Goal: Information Seeking & Learning: Learn about a topic

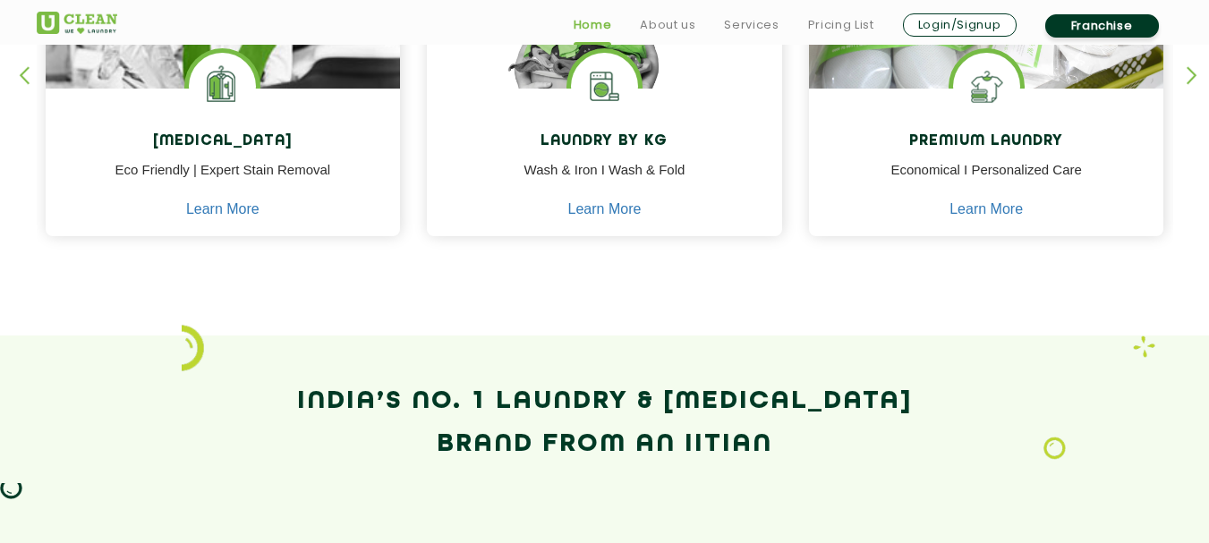
scroll to position [806, 0]
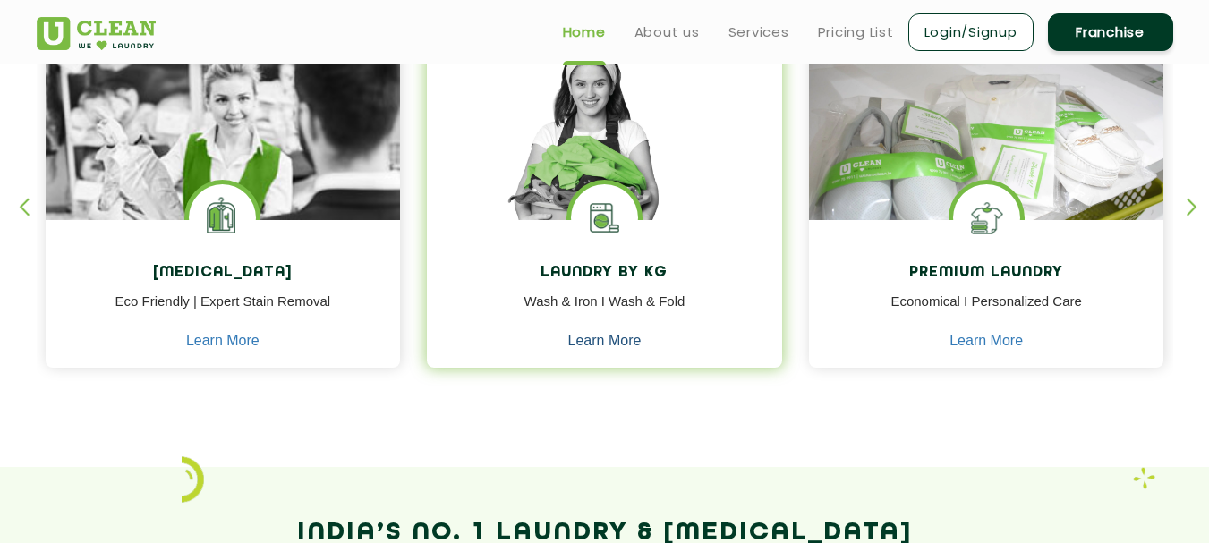
click at [615, 341] on link "Learn More" at bounding box center [604, 341] width 73 height 16
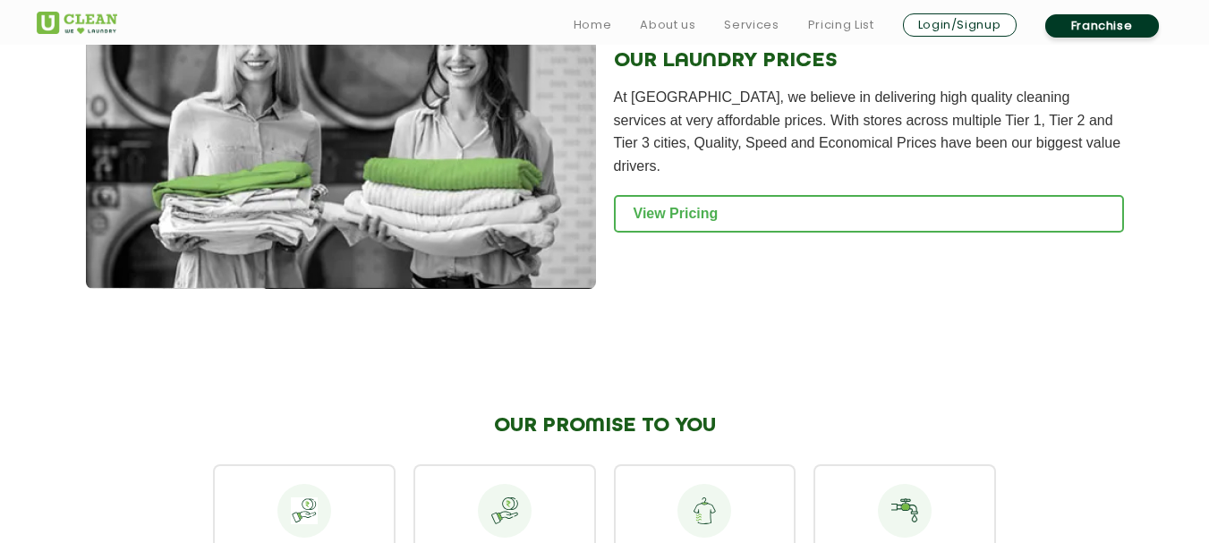
scroll to position [2507, 0]
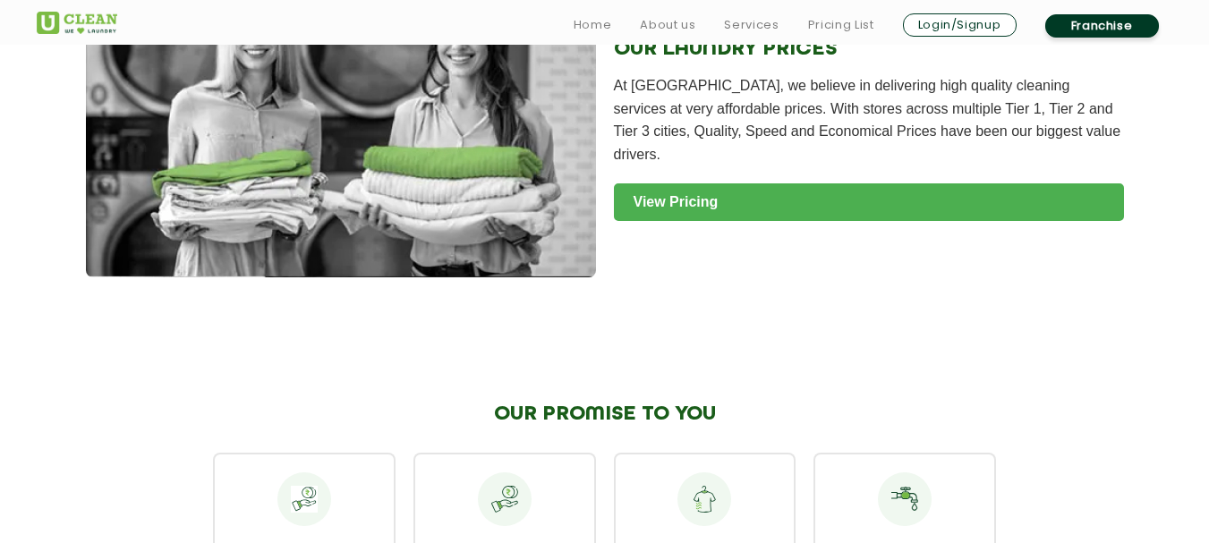
click at [688, 184] on link "View Pricing" at bounding box center [869, 203] width 510 height 38
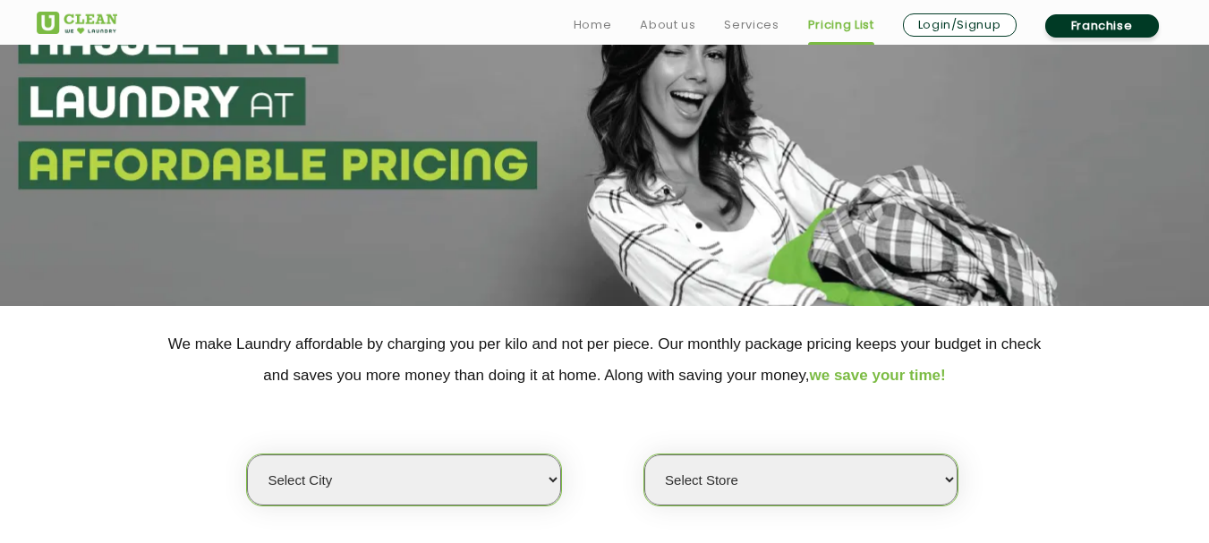
scroll to position [358, 0]
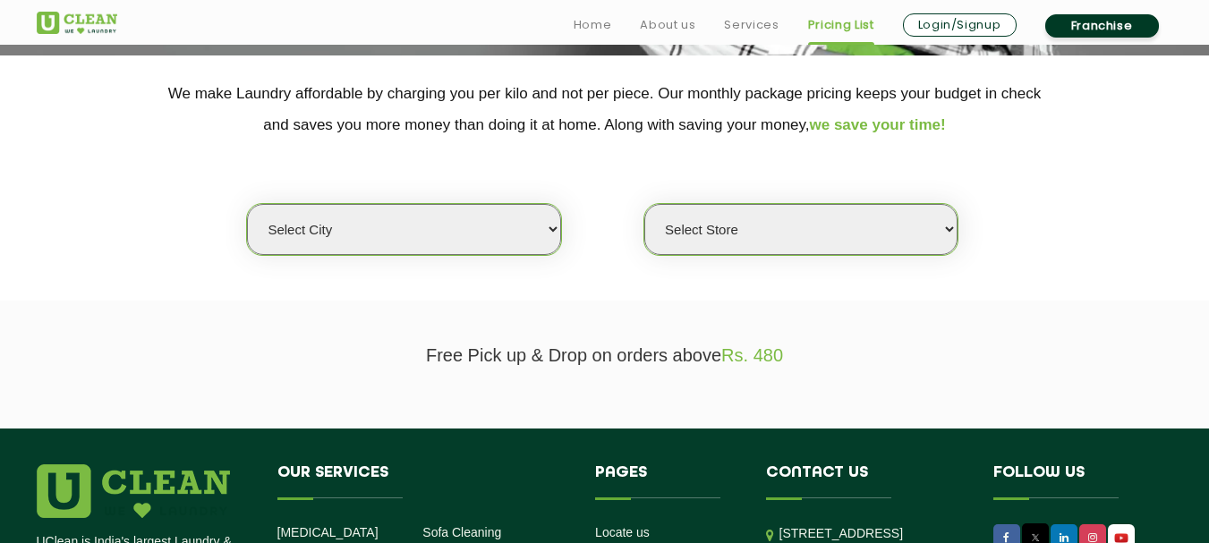
click at [449, 243] on select "Select city [GEOGRAPHIC_DATA] [GEOGRAPHIC_DATA] [GEOGRAPHIC_DATA] [GEOGRAPHIC_D…" at bounding box center [403, 229] width 313 height 51
select select "4"
click at [247, 204] on select "Select city [GEOGRAPHIC_DATA] [GEOGRAPHIC_DATA] [GEOGRAPHIC_DATA] [GEOGRAPHIC_D…" at bounding box center [403, 229] width 313 height 51
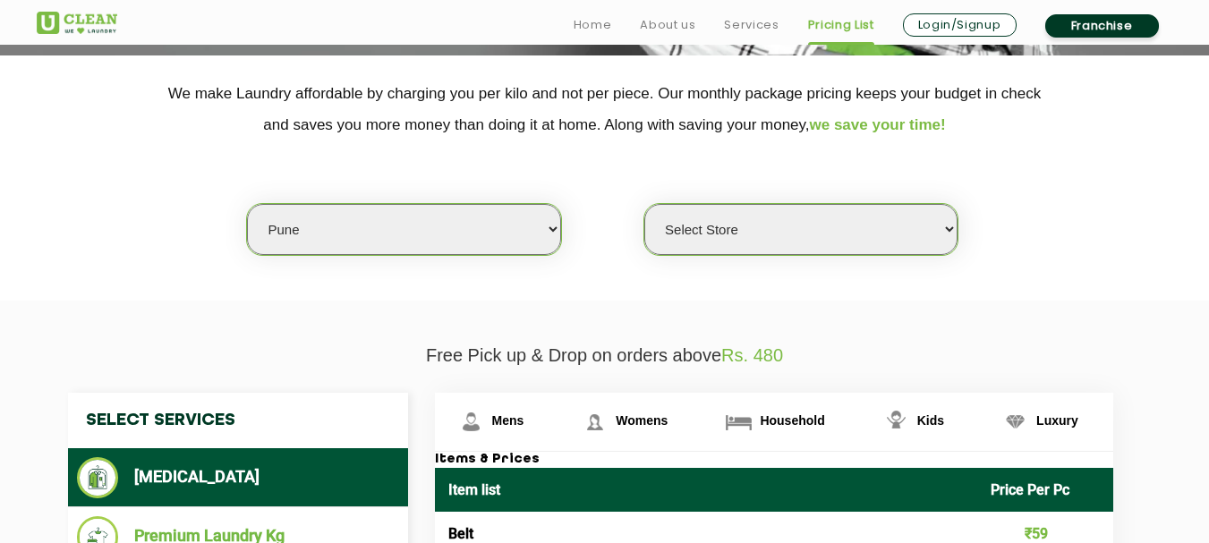
click at [698, 231] on select "Select Store [GEOGRAPHIC_DATA] [GEOGRAPHIC_DATA] [GEOGRAPHIC_DATA] [GEOGRAPHIC_…" at bounding box center [801, 229] width 313 height 51
select select "277"
click at [645, 204] on select "Select Store [GEOGRAPHIC_DATA] [GEOGRAPHIC_DATA] [GEOGRAPHIC_DATA] [GEOGRAPHIC_…" at bounding box center [801, 229] width 313 height 51
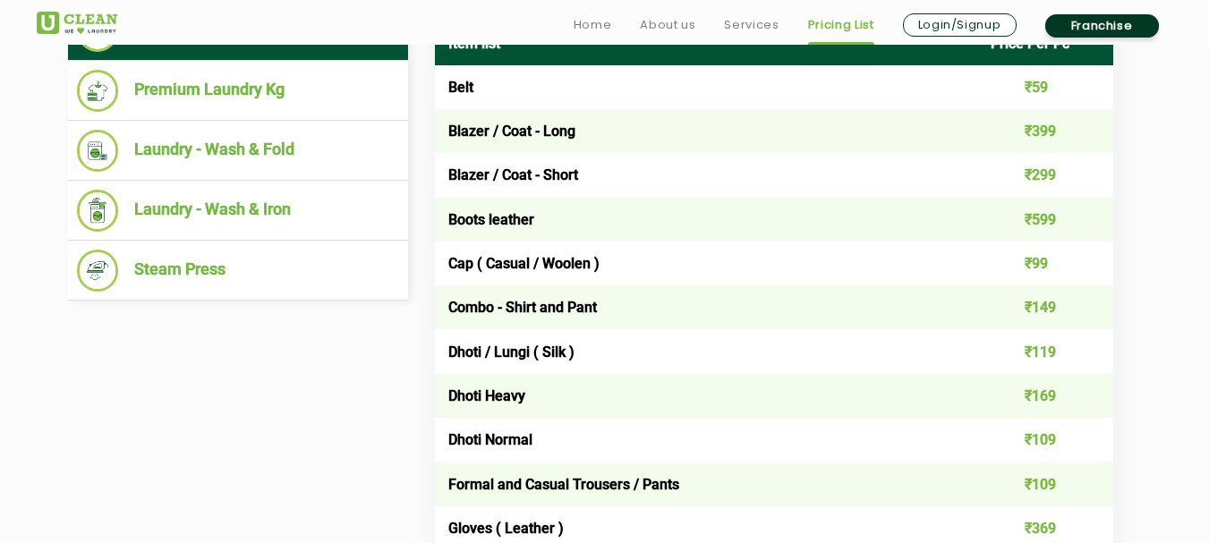
scroll to position [806, 0]
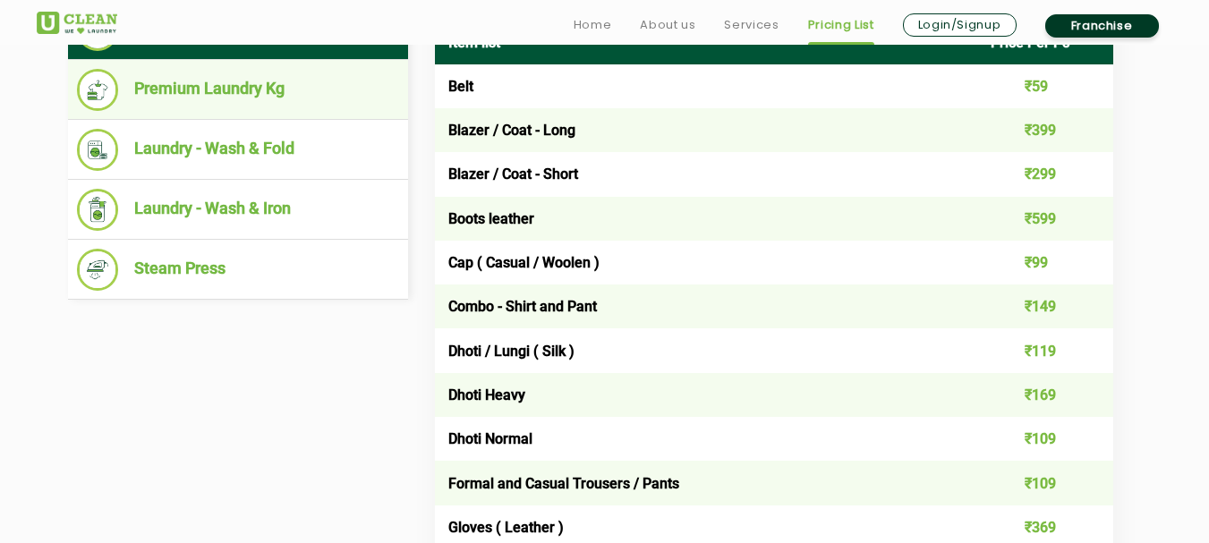
click at [162, 93] on li "Premium Laundry Kg" at bounding box center [238, 90] width 322 height 42
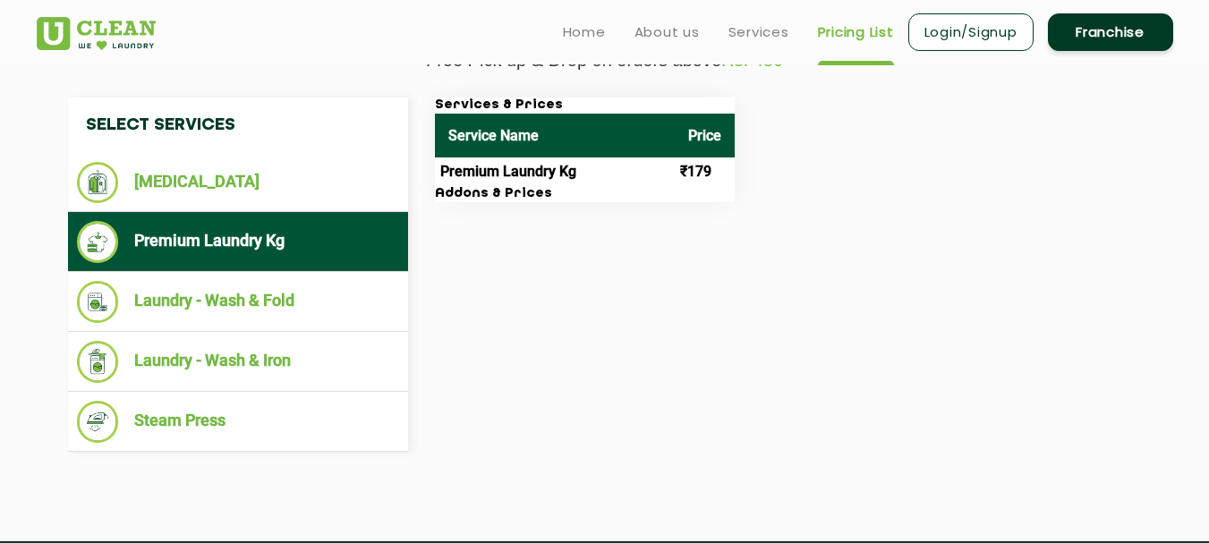
scroll to position [627, 0]
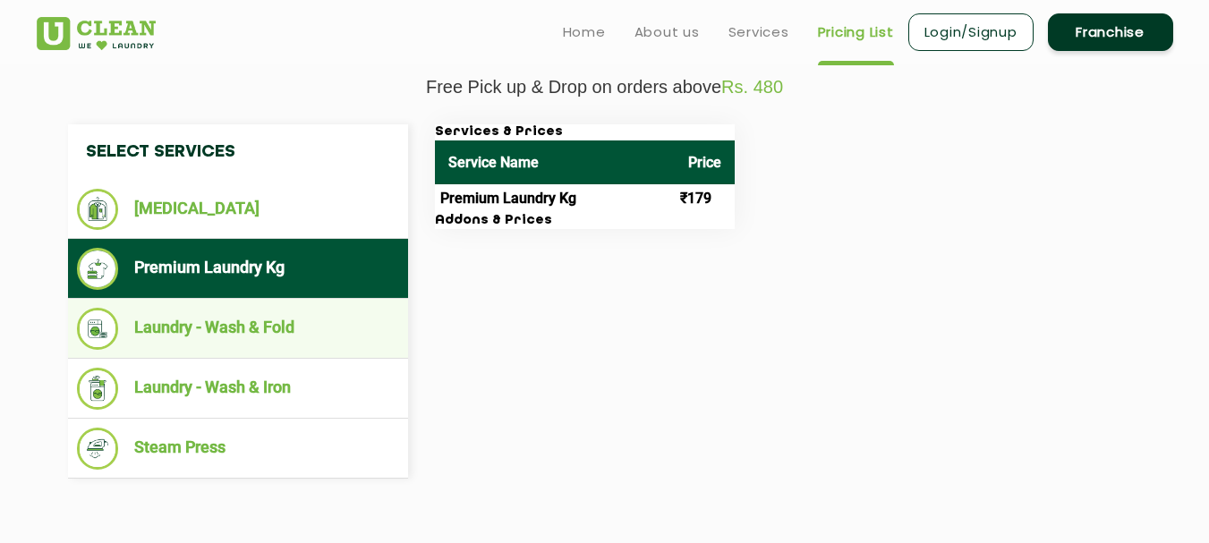
click at [305, 327] on li "Laundry - Wash & Fold" at bounding box center [238, 329] width 322 height 42
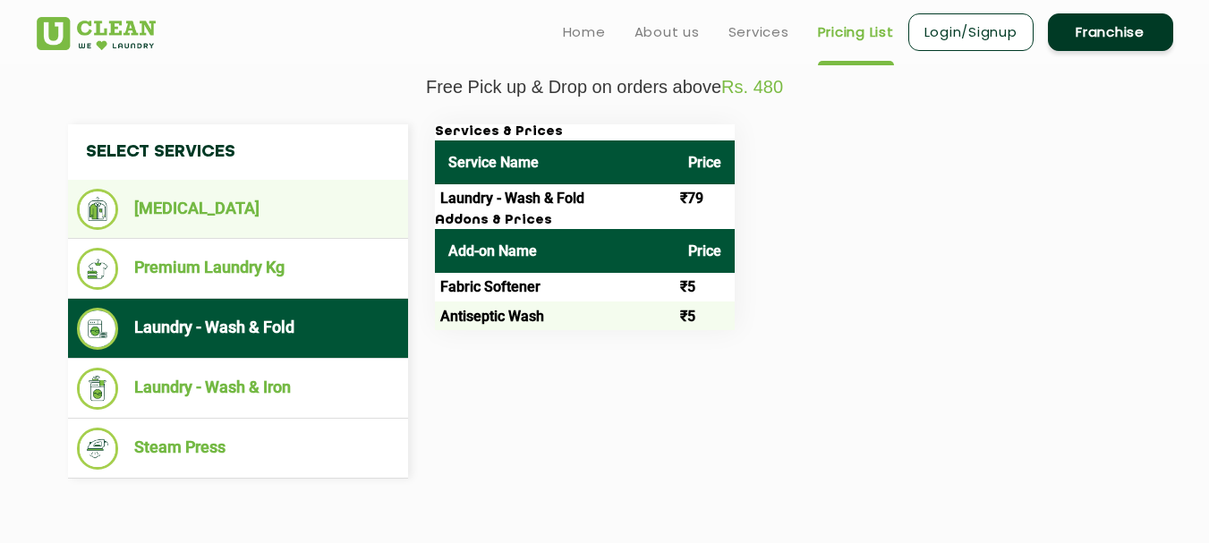
click at [238, 190] on li "[MEDICAL_DATA]" at bounding box center [238, 209] width 322 height 41
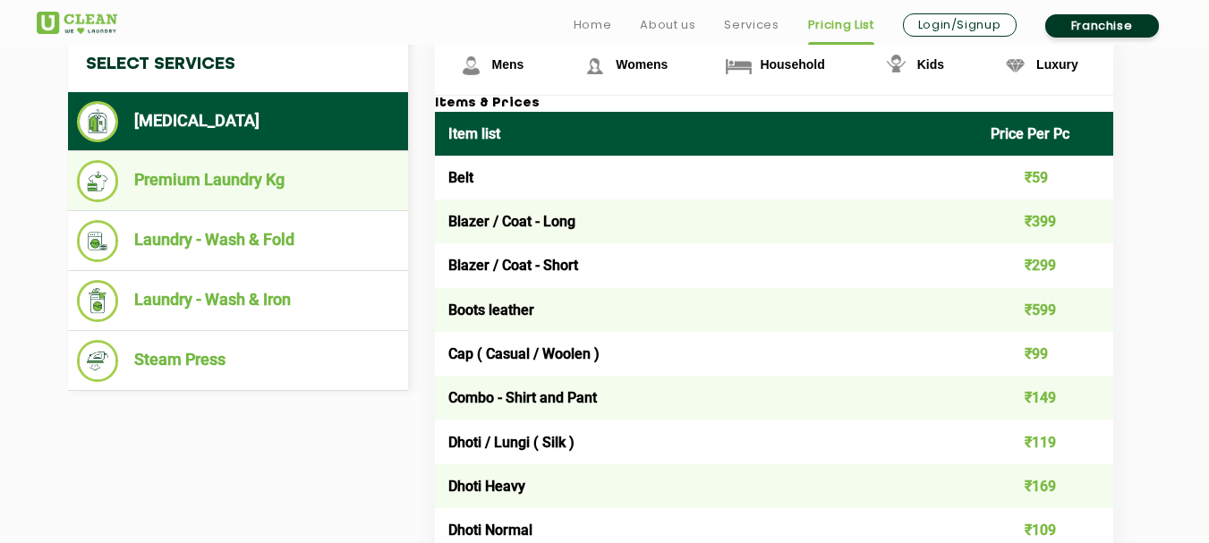
scroll to position [716, 0]
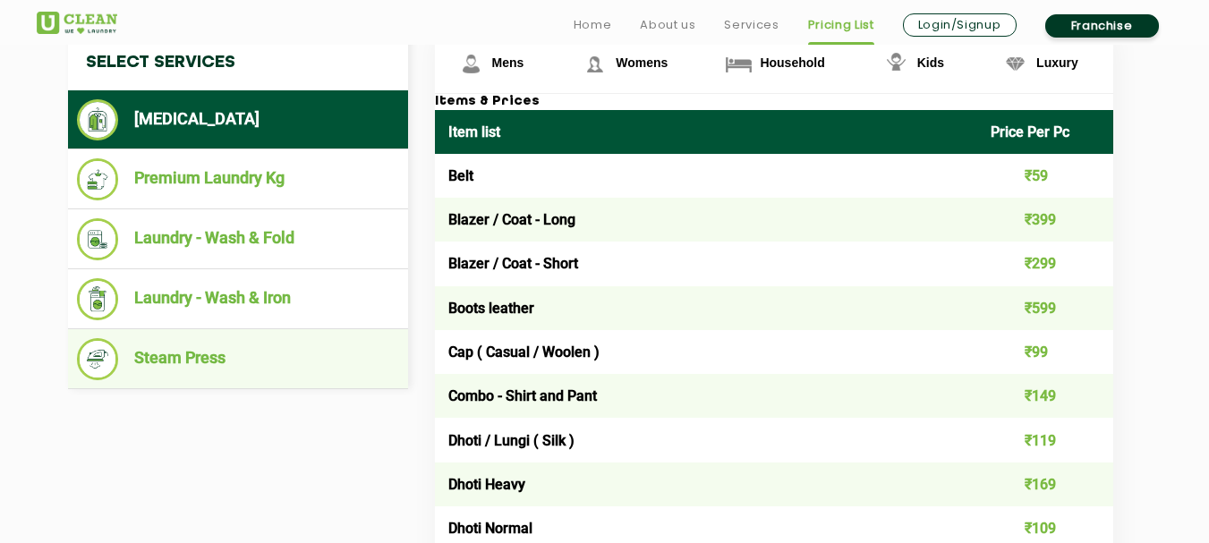
click at [244, 372] on li "Steam Press" at bounding box center [238, 359] width 322 height 42
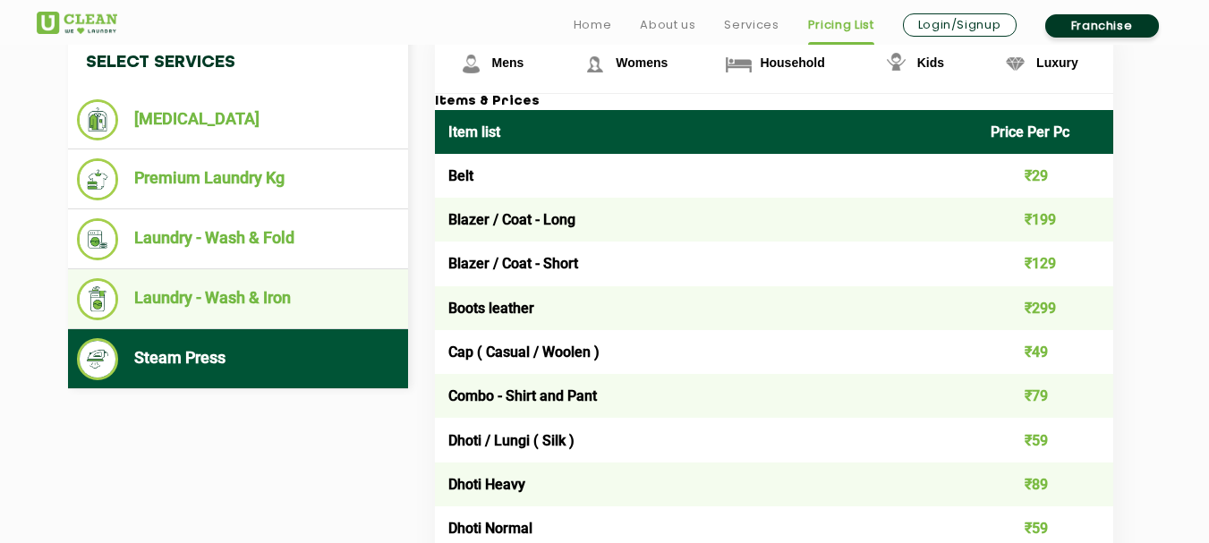
click at [236, 309] on li "Laundry - Wash & Iron" at bounding box center [238, 299] width 322 height 42
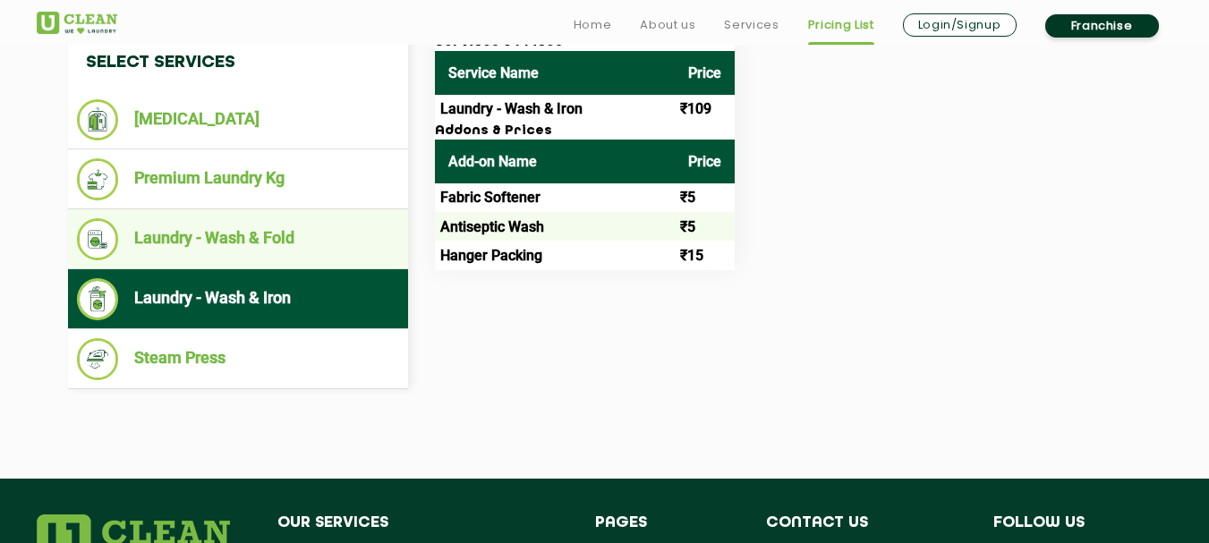
click at [269, 234] on li "Laundry - Wash & Fold" at bounding box center [238, 239] width 322 height 42
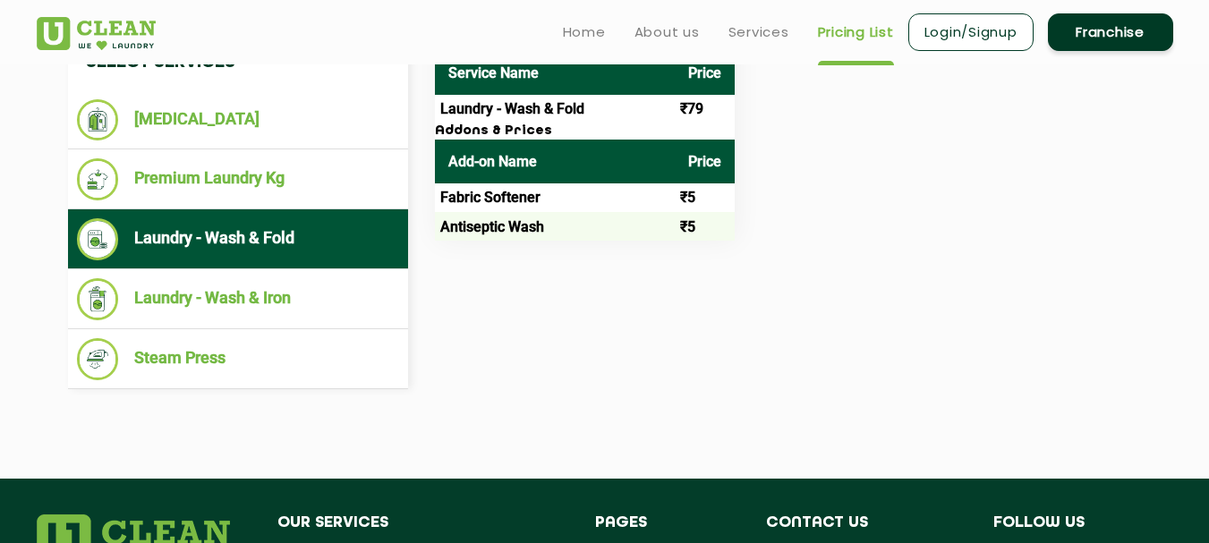
scroll to position [627, 0]
